Goal: Task Accomplishment & Management: Complete application form

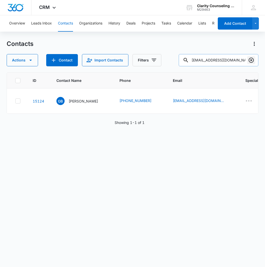
click at [252, 57] on button "Clear" at bounding box center [251, 60] width 8 height 8
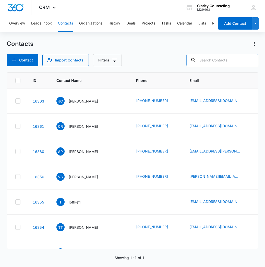
paste input "[EMAIL_ADDRESS][DOMAIN_NAME]"
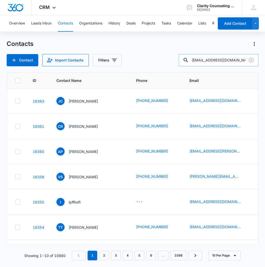
type input "[EMAIL_ADDRESS][DOMAIN_NAME]"
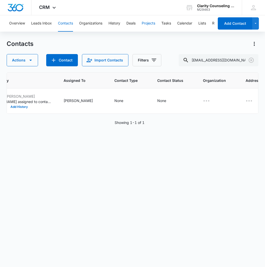
scroll to position [0, 329]
click at [254, 61] on button "Clear" at bounding box center [251, 60] width 8 height 8
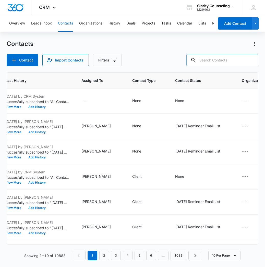
paste input "[EMAIL_ADDRESS][DOMAIN_NAME]"
type input "[EMAIL_ADDRESS][DOMAIN_NAME]"
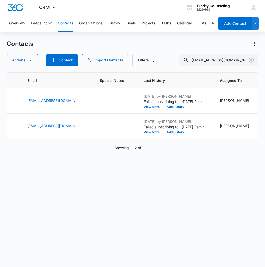
scroll to position [0, 148]
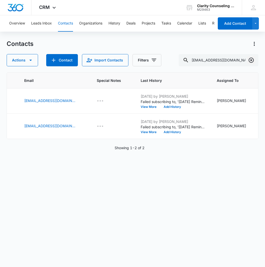
click at [252, 60] on icon "Clear" at bounding box center [251, 60] width 6 height 6
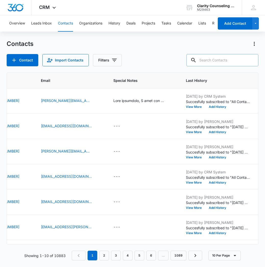
paste input "[PERSON_NAME][EMAIL_ADDRESS][PERSON_NAME][DOMAIN_NAME]"
type input "[PERSON_NAME][EMAIL_ADDRESS][PERSON_NAME][DOMAIN_NAME]"
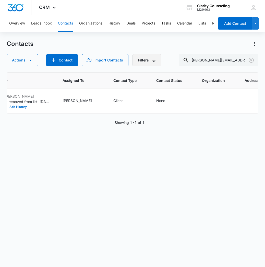
scroll to position [0, 302]
click at [251, 62] on icon "Clear" at bounding box center [251, 60] width 6 height 6
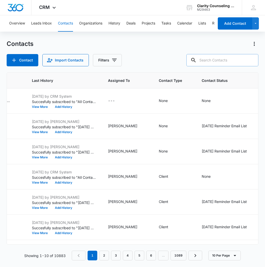
paste input "[EMAIL_ADDRESS][DOMAIN_NAME]"
type input "[EMAIL_ADDRESS][DOMAIN_NAME]"
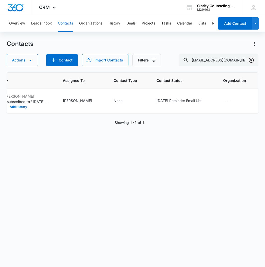
click at [254, 58] on icon "Clear" at bounding box center [251, 60] width 6 height 6
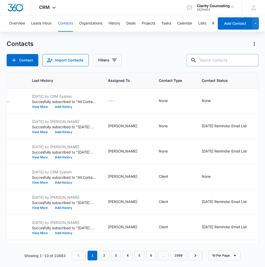
paste input "[EMAIL_ADDRESS][DOMAIN_NAME]"
type input "[EMAIL_ADDRESS][DOMAIN_NAME]"
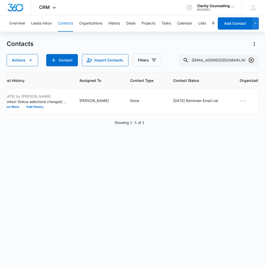
click at [254, 63] on icon "Clear" at bounding box center [251, 60] width 6 height 6
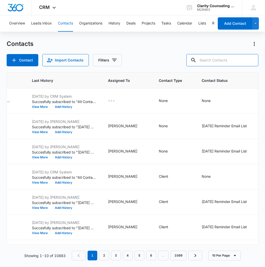
paste input "[EMAIL_ADDRESS][DOMAIN_NAME]"
type input "[EMAIL_ADDRESS][DOMAIN_NAME]"
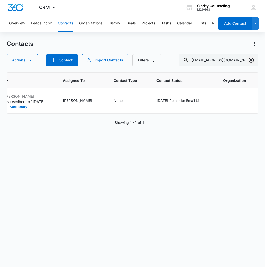
click at [252, 59] on icon "Clear" at bounding box center [251, 60] width 6 height 6
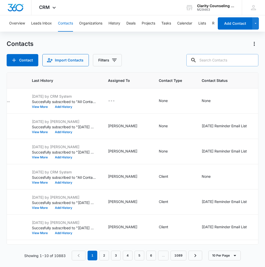
paste input "[EMAIL_ADDRESS][DOMAIN_NAME]"
type input "[EMAIL_ADDRESS][DOMAIN_NAME]"
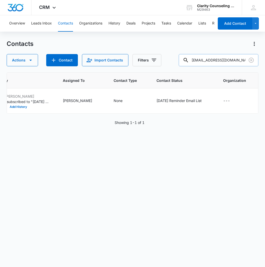
drag, startPoint x: 252, startPoint y: 60, endPoint x: 246, endPoint y: 61, distance: 6.2
click at [252, 60] on icon "Clear" at bounding box center [251, 60] width 6 height 6
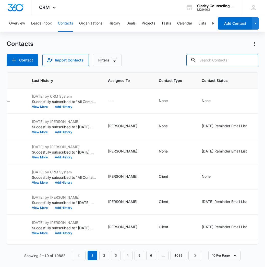
paste input "[EMAIL_ADDRESS][DOMAIN_NAME]"
type input "[EMAIL_ADDRESS][DOMAIN_NAME]"
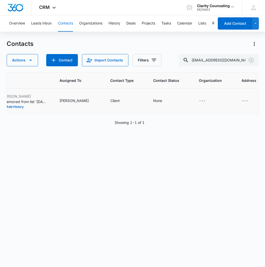
scroll to position [0, 305]
click at [254, 62] on button "Clear" at bounding box center [251, 60] width 8 height 8
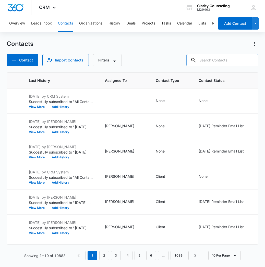
paste input "[EMAIL_ADDRESS][DOMAIN_NAME]"
type input "[EMAIL_ADDRESS][DOMAIN_NAME]"
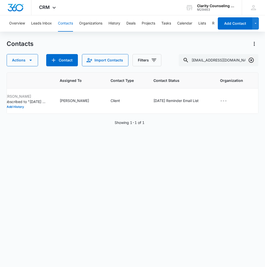
click at [253, 62] on icon "Clear" at bounding box center [250, 60] width 5 height 5
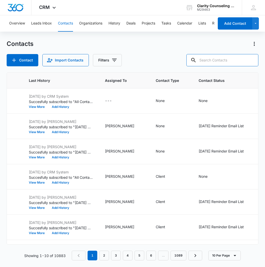
paste input "[EMAIL_ADDRESS][DOMAIN_NAME]"
type input "[EMAIL_ADDRESS][DOMAIN_NAME]"
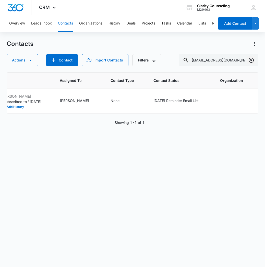
click at [254, 60] on button "Clear" at bounding box center [251, 60] width 8 height 8
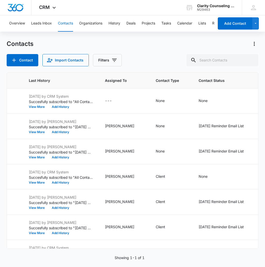
click at [254, 60] on div at bounding box center [251, 60] width 8 height 12
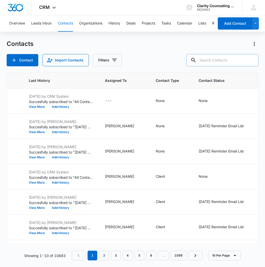
click at [218, 62] on input "text" at bounding box center [222, 60] width 72 height 12
paste input "[EMAIL_ADDRESS][DOMAIN_NAME]"
type input "[EMAIL_ADDRESS][DOMAIN_NAME]"
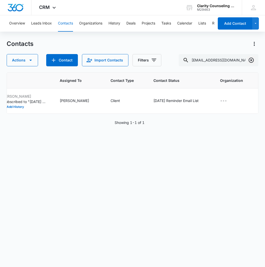
click at [249, 60] on icon "Clear" at bounding box center [251, 60] width 6 height 6
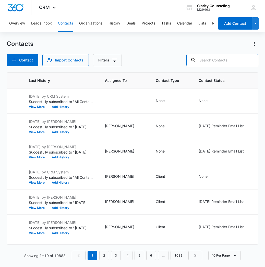
paste input "[EMAIL_ADDRESS][DOMAIN_NAME]"
type input "[EMAIL_ADDRESS][DOMAIN_NAME]"
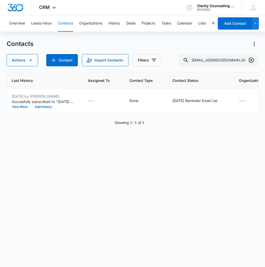
click at [251, 60] on icon "Clear" at bounding box center [251, 60] width 6 height 6
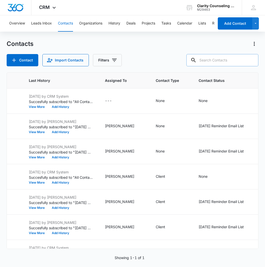
paste input "[EMAIL_ADDRESS][DOMAIN_NAME]"
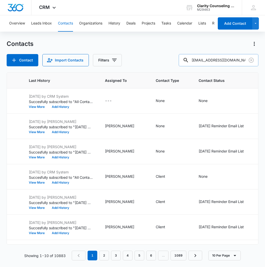
type input "[EMAIL_ADDRESS][DOMAIN_NAME]"
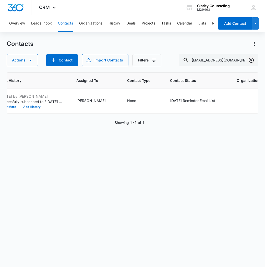
click at [248, 60] on icon "Clear" at bounding box center [251, 60] width 6 height 6
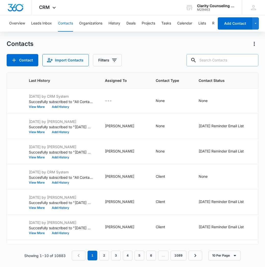
paste input "[EMAIL_ADDRESS][DOMAIN_NAME]"
type input "[EMAIL_ADDRESS][DOMAIN_NAME]"
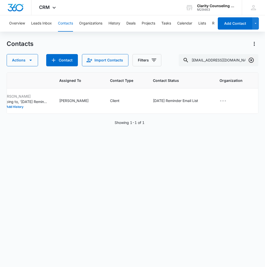
click at [253, 62] on icon "Clear" at bounding box center [251, 60] width 6 height 6
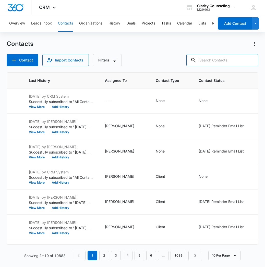
paste input "[EMAIL_ADDRESS][DOMAIN_NAME]"
type input "[EMAIL_ADDRESS][DOMAIN_NAME]"
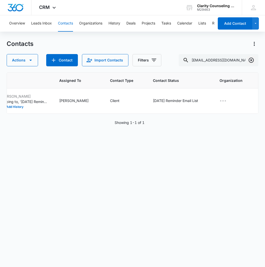
click at [252, 62] on icon "Clear" at bounding box center [250, 60] width 5 height 5
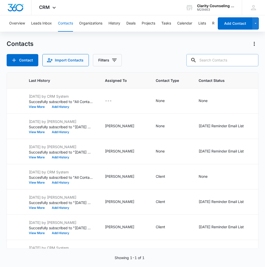
paste input "[EMAIL_ADDRESS][DOMAIN_NAME]"
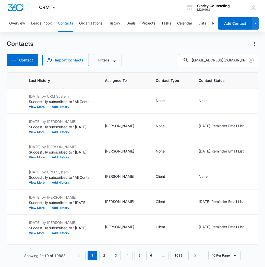
type input "[EMAIL_ADDRESS][DOMAIN_NAME]"
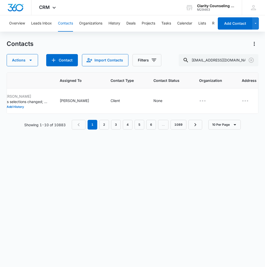
scroll to position [0, 300]
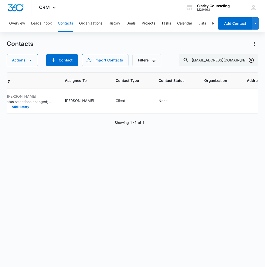
click at [251, 61] on icon "Clear" at bounding box center [250, 60] width 5 height 5
click at [251, 61] on div at bounding box center [251, 60] width 8 height 12
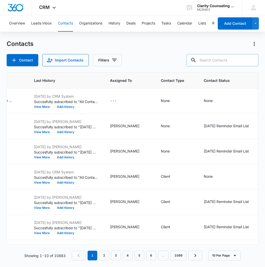
click at [240, 65] on input "text" at bounding box center [222, 60] width 72 height 12
paste input "[EMAIL_ADDRESS][DOMAIN_NAME]"
type input "[EMAIL_ADDRESS][DOMAIN_NAME]"
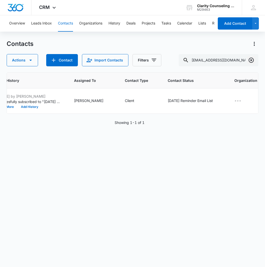
click at [253, 60] on icon "Clear" at bounding box center [250, 60] width 5 height 5
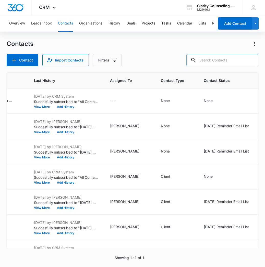
paste input "[EMAIL_ADDRESS][DOMAIN_NAME]"
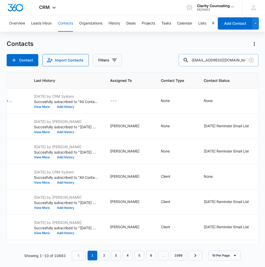
type input "[EMAIL_ADDRESS][DOMAIN_NAME]"
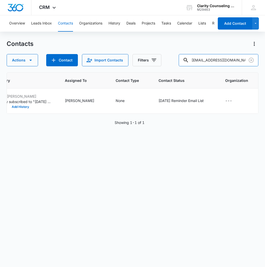
scroll to position [0, 0]
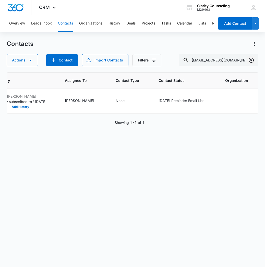
click at [253, 62] on icon "Clear" at bounding box center [250, 60] width 5 height 5
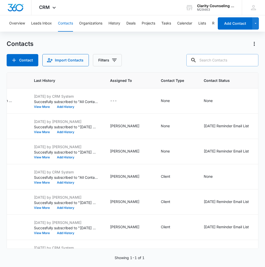
paste input "[EMAIL_ADDRESS][DOMAIN_NAME]"
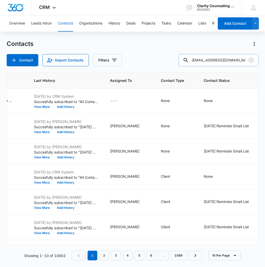
type input "[EMAIL_ADDRESS][DOMAIN_NAME]"
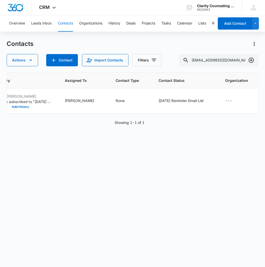
click at [253, 60] on icon "Clear" at bounding box center [250, 60] width 5 height 5
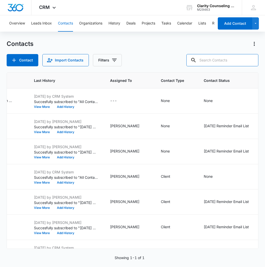
paste input "[EMAIL_ADDRESS][PERSON_NAME][DOMAIN_NAME]"
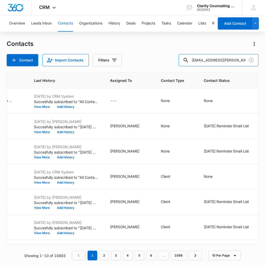
type input "[EMAIL_ADDRESS][PERSON_NAME][DOMAIN_NAME]"
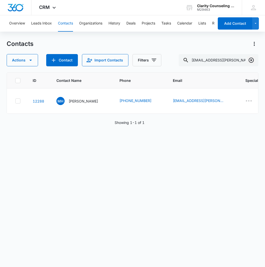
click at [254, 62] on icon "Clear" at bounding box center [251, 60] width 6 height 6
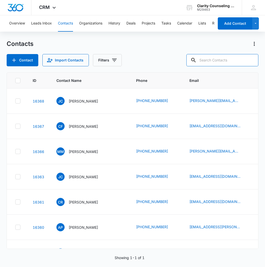
paste input "[EMAIL_ADDRESS][DOMAIN_NAME]"
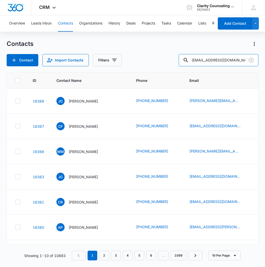
type input "[EMAIL_ADDRESS][DOMAIN_NAME]"
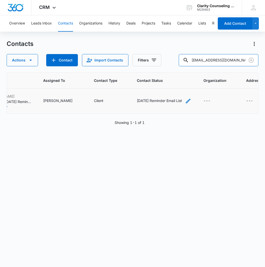
scroll to position [0, 321]
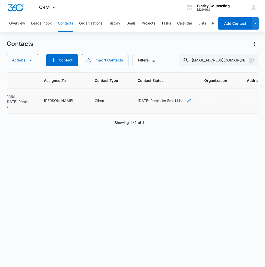
click at [186, 100] on icon "Contact Status - Saturday Reminder Email List - Select to Edit Field" at bounding box center [188, 101] width 5 height 5
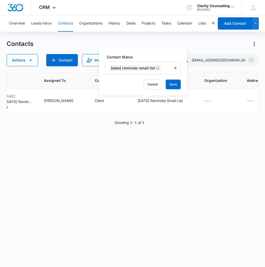
click at [159, 70] on icon "Remove Saturday Reminder Email List" at bounding box center [157, 68] width 3 height 3
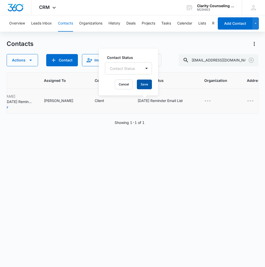
click at [149, 83] on button "Save" at bounding box center [144, 85] width 15 height 10
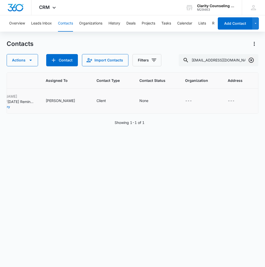
click at [252, 60] on icon "Clear" at bounding box center [251, 60] width 6 height 6
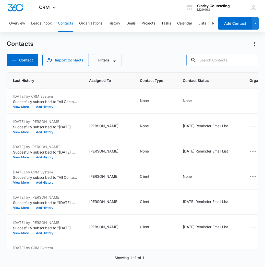
paste input "[EMAIL_ADDRESS][DOMAIN_NAME]"
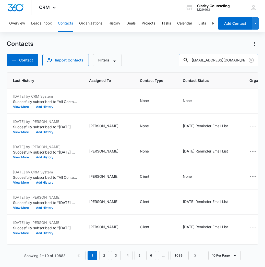
type input "[EMAIL_ADDRESS][DOMAIN_NAME]"
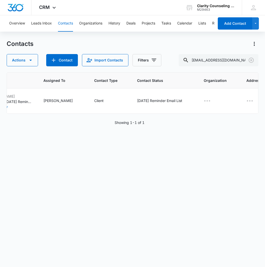
scroll to position [0, 321]
click at [190, 100] on icon "Contact Status - Saturday Reminder Email List - Select to Edit Field" at bounding box center [188, 101] width 6 height 6
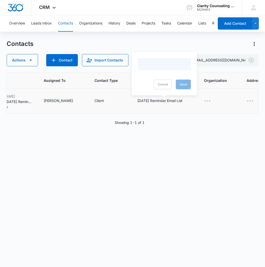
scroll to position [0, 0]
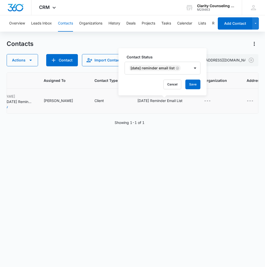
click at [165, 71] on div "[DATE] Reminder Email List" at bounding box center [155, 68] width 52 height 6
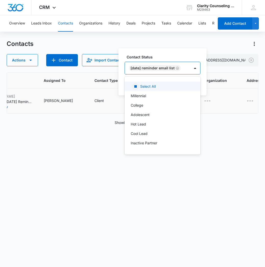
click at [179, 68] on icon "Remove Saturday Reminder Email List" at bounding box center [177, 68] width 4 height 4
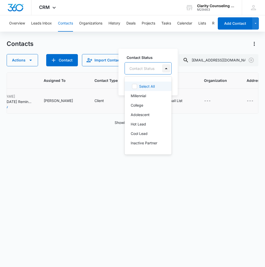
click at [162, 69] on div at bounding box center [166, 68] width 8 height 8
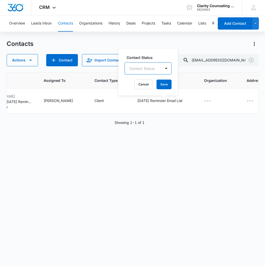
drag, startPoint x: 165, startPoint y: 82, endPoint x: 35, endPoint y: 128, distance: 138.7
click at [165, 82] on button "Save" at bounding box center [163, 85] width 15 height 10
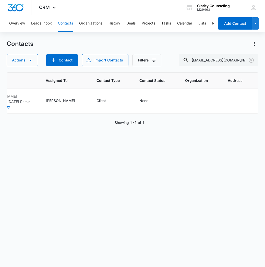
scroll to position [0, 315]
click at [255, 61] on button "Clear" at bounding box center [251, 60] width 8 height 8
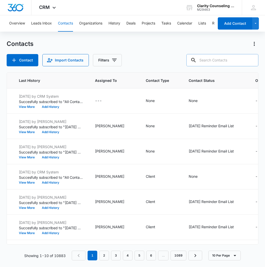
paste input "[EMAIL_ADDRESS][DOMAIN_NAME]"
type input "[EMAIL_ADDRESS][DOMAIN_NAME]"
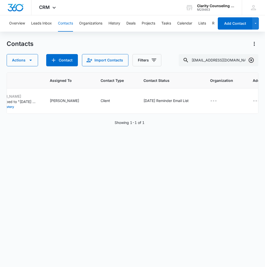
click at [250, 58] on icon "Clear" at bounding box center [251, 60] width 6 height 6
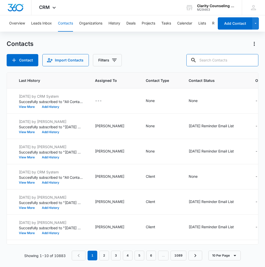
paste input "[EMAIL_ADDRESS][DOMAIN_NAME]"
type input "[EMAIL_ADDRESS][DOMAIN_NAME]"
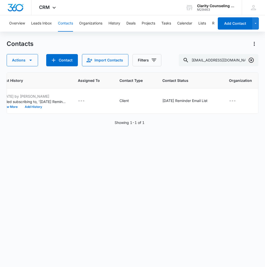
click at [248, 60] on icon "Clear" at bounding box center [251, 60] width 6 height 6
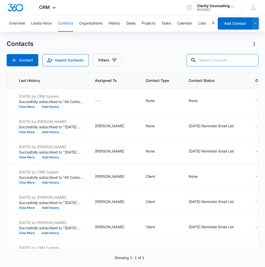
paste input "[EMAIL_ADDRESS][DOMAIN_NAME]"
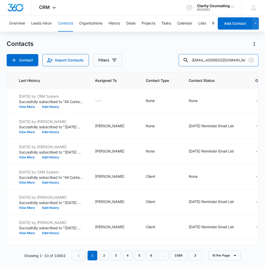
type input "[EMAIL_ADDRESS][DOMAIN_NAME]"
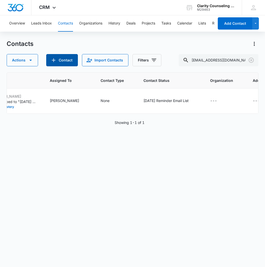
scroll to position [0, 0]
click at [252, 59] on icon "Clear" at bounding box center [251, 60] width 6 height 6
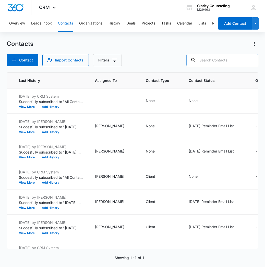
paste input "[EMAIL_ADDRESS][DOMAIN_NAME]"
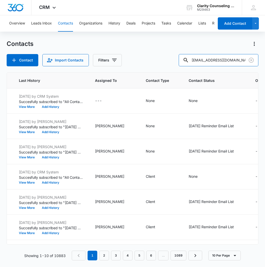
type input "[EMAIL_ADDRESS][DOMAIN_NAME]"
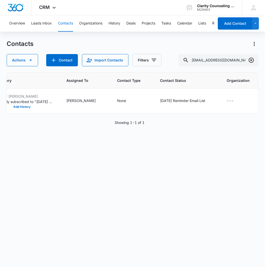
click at [250, 62] on icon "Clear" at bounding box center [251, 60] width 6 height 6
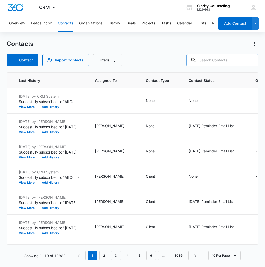
paste input "[EMAIL_ADDRESS][DOMAIN_NAME]"
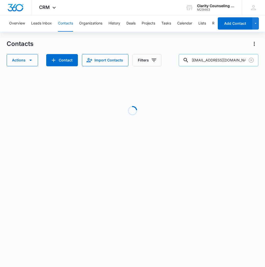
type input "[EMAIL_ADDRESS][DOMAIN_NAME]"
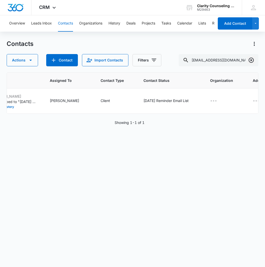
click at [252, 59] on icon "Clear" at bounding box center [251, 60] width 6 height 6
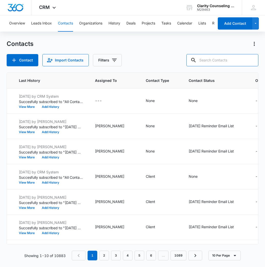
paste input "[EMAIL_ADDRESS][DOMAIN_NAME]"
type input "[EMAIL_ADDRESS][DOMAIN_NAME]"
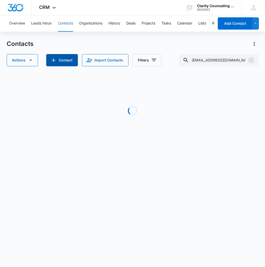
click at [71, 65] on button "Contact" at bounding box center [62, 60] width 32 height 12
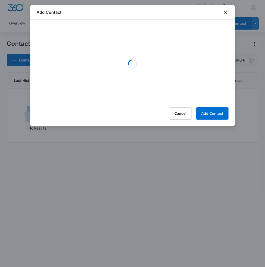
scroll to position [0, 187]
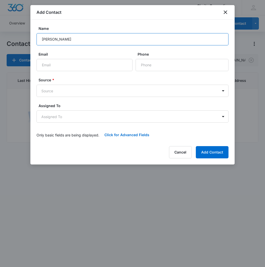
type input "[PERSON_NAME]"
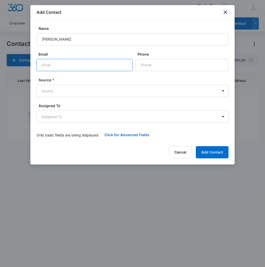
paste input "[EMAIL_ADDRESS][DOMAIN_NAME]"
type input "[EMAIL_ADDRESS][DOMAIN_NAME]"
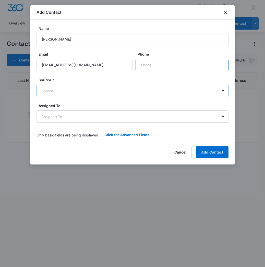
paste input "[PHONE_NUMBER]"
type input "[PHONE_NUMBER]"
click at [137, 94] on body "CRM Apps Reputation Websites Forms CRM Email Social Content Ads Intelligence Fi…" at bounding box center [132, 133] width 265 height 267
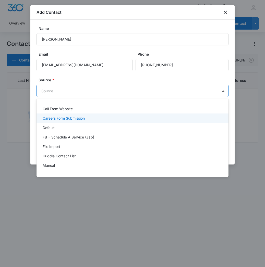
scroll to position [64, 0]
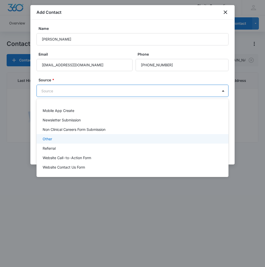
click at [60, 140] on div "Other" at bounding box center [132, 138] width 178 height 5
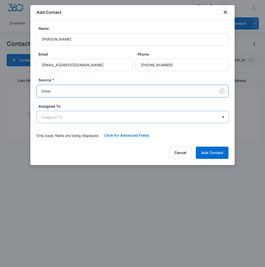
click at [79, 112] on body "CRM Apps Reputation Websites Forms CRM Email Social Content Ads Intelligence Fi…" at bounding box center [132, 133] width 265 height 267
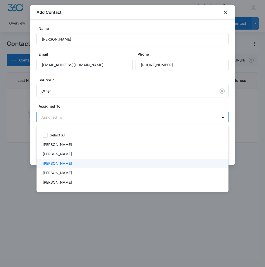
drag, startPoint x: 76, startPoint y: 163, endPoint x: 85, endPoint y: 148, distance: 17.7
click at [76, 163] on div "[PERSON_NAME]" at bounding box center [132, 163] width 178 height 5
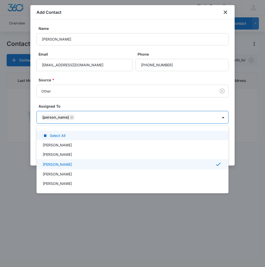
click at [100, 117] on div at bounding box center [132, 133] width 265 height 267
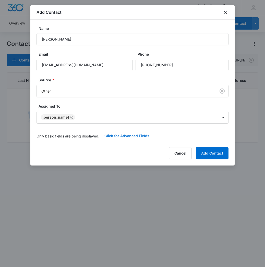
click at [112, 141] on button "Click for Advanced Fields" at bounding box center [126, 136] width 55 height 12
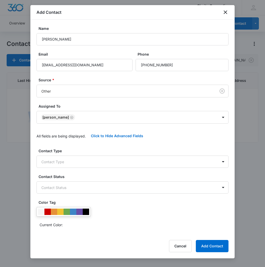
click at [58, 170] on div "Contact Type Contact Type Contact Status Contact Status Color Tag Current Color:" at bounding box center [132, 188] width 192 height 81
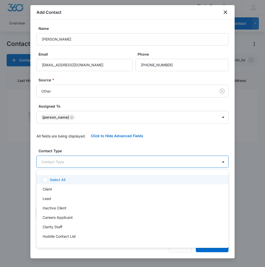
click at [59, 165] on body "CRM Apps Reputation Websites Forms CRM Email Social Content Ads Intelligence Fi…" at bounding box center [132, 133] width 265 height 267
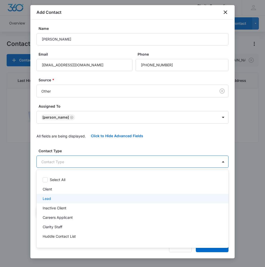
click at [51, 195] on div "Lead" at bounding box center [132, 198] width 192 height 9
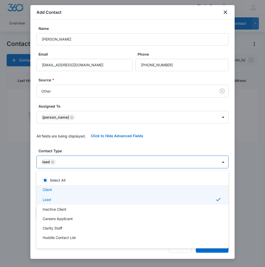
click at [51, 194] on div "Client" at bounding box center [132, 189] width 192 height 9
click at [50, 198] on p "Lead" at bounding box center [47, 200] width 8 height 5
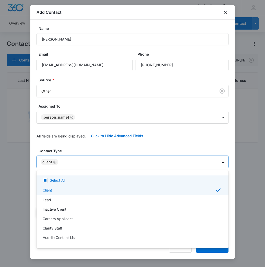
click at [83, 163] on div at bounding box center [132, 133] width 265 height 267
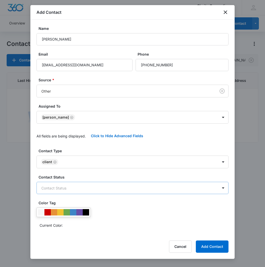
click at [77, 188] on body "CRM Apps Reputation Websites Forms CRM Email Social Content Ads Intelligence Fi…" at bounding box center [132, 133] width 265 height 267
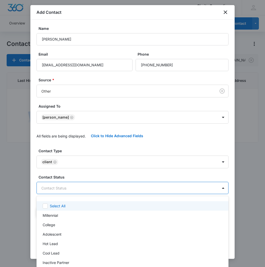
click at [85, 188] on div at bounding box center [132, 133] width 265 height 267
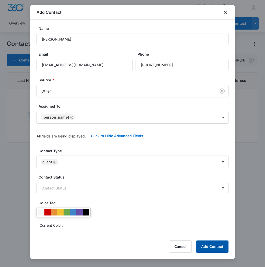
scroll to position [0, 0]
click at [228, 244] on div "Add Contact Name [PERSON_NAME] Email [PERSON_NAME][EMAIL_ADDRESS][PERSON_NAME][…" at bounding box center [132, 132] width 204 height 254
click at [221, 246] on button "Add Contact" at bounding box center [212, 246] width 33 height 12
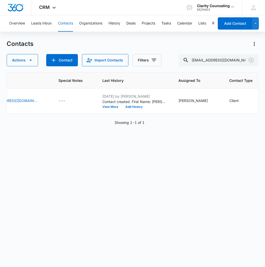
drag, startPoint x: 252, startPoint y: 61, endPoint x: 228, endPoint y: 68, distance: 24.4
click at [252, 61] on icon "Clear" at bounding box center [251, 60] width 6 height 6
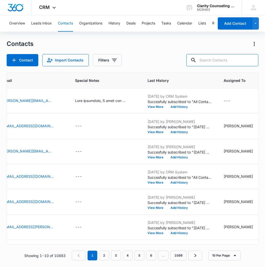
paste input "[EMAIL_ADDRESS][DOMAIN_NAME]"
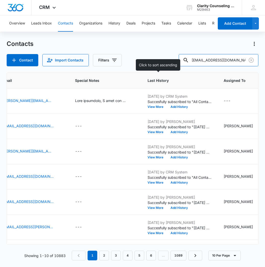
type input "[EMAIL_ADDRESS][DOMAIN_NAME]"
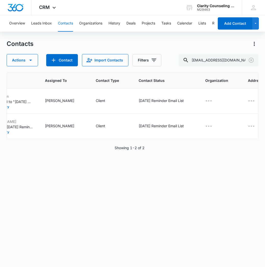
scroll to position [0, 320]
click at [252, 61] on icon "Clear" at bounding box center [251, 60] width 6 height 6
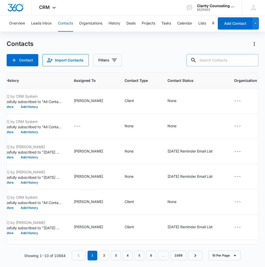
paste input "[EMAIL_ADDRESS][DOMAIN_NAME]"
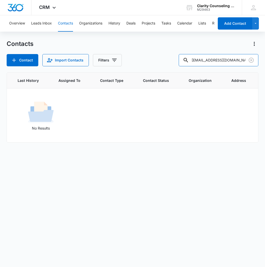
scroll to position [0, 0]
click at [209, 61] on input "[EMAIL_ADDRESS][DOMAIN_NAME]" at bounding box center [218, 60] width 80 height 12
type input "[PERSON_NAME]"
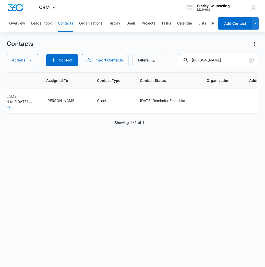
scroll to position [0, 318]
